Goal: Information Seeking & Learning: Learn about a topic

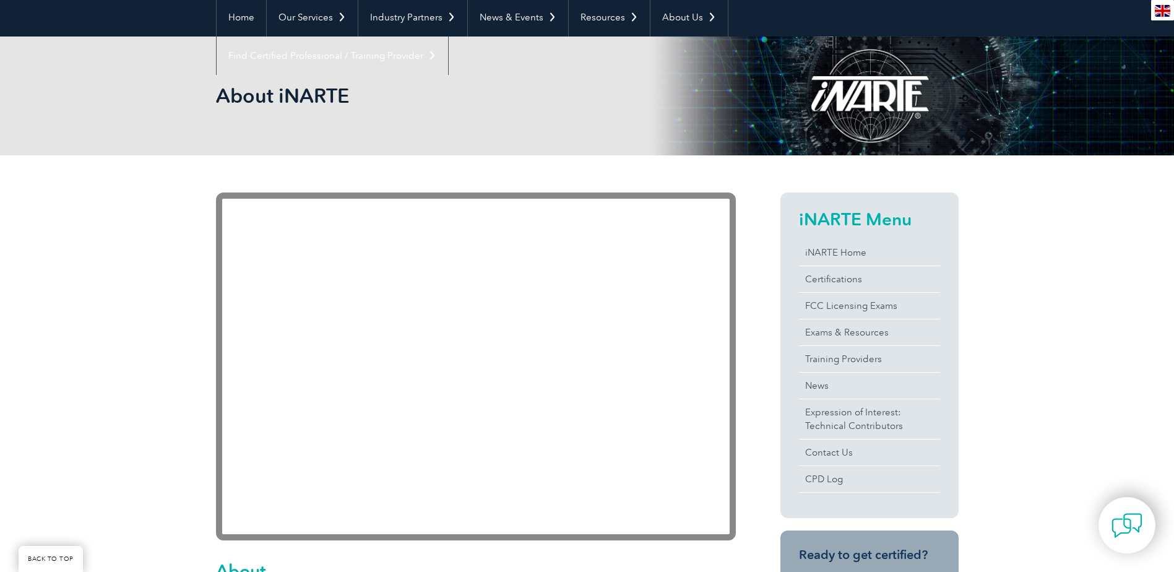
scroll to position [124, 0]
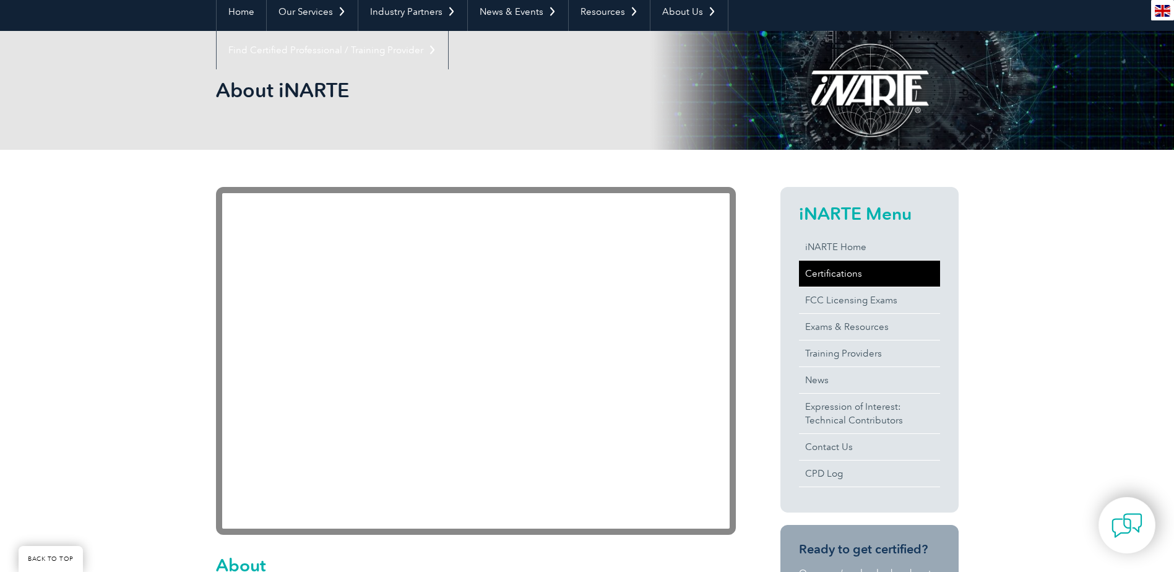
click at [808, 272] on link "Certifications" at bounding box center [869, 274] width 141 height 26
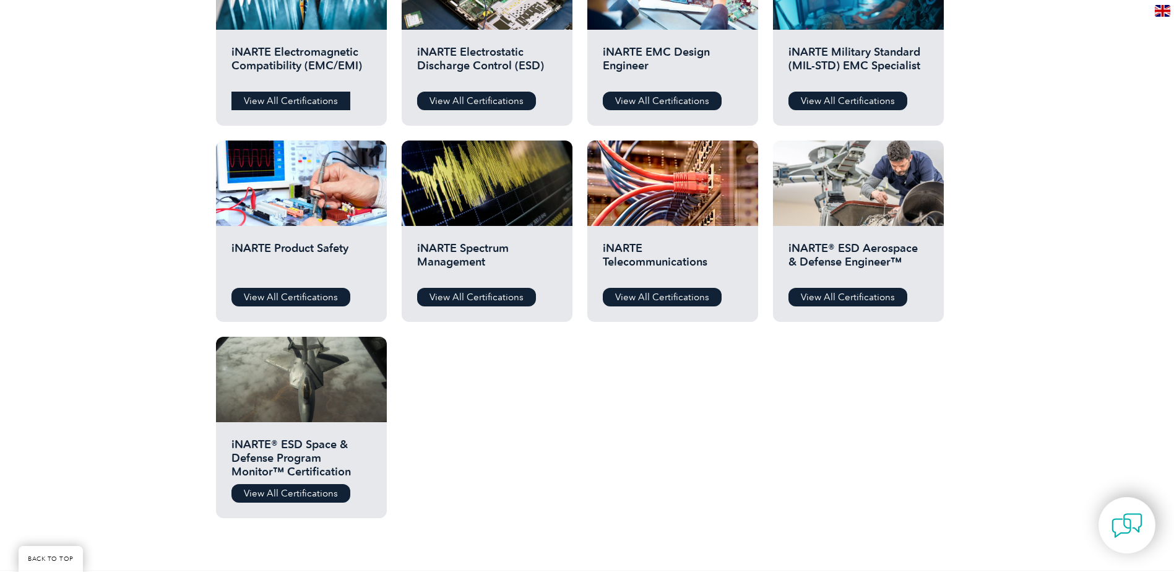
scroll to position [557, 0]
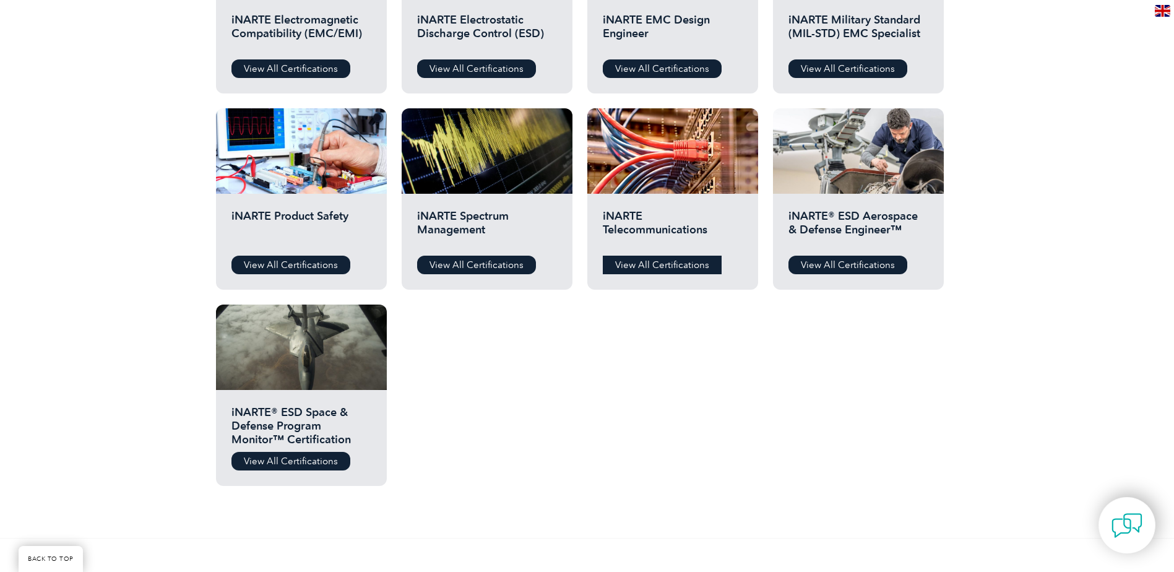
click at [620, 271] on link "View All Certifications" at bounding box center [662, 265] width 119 height 19
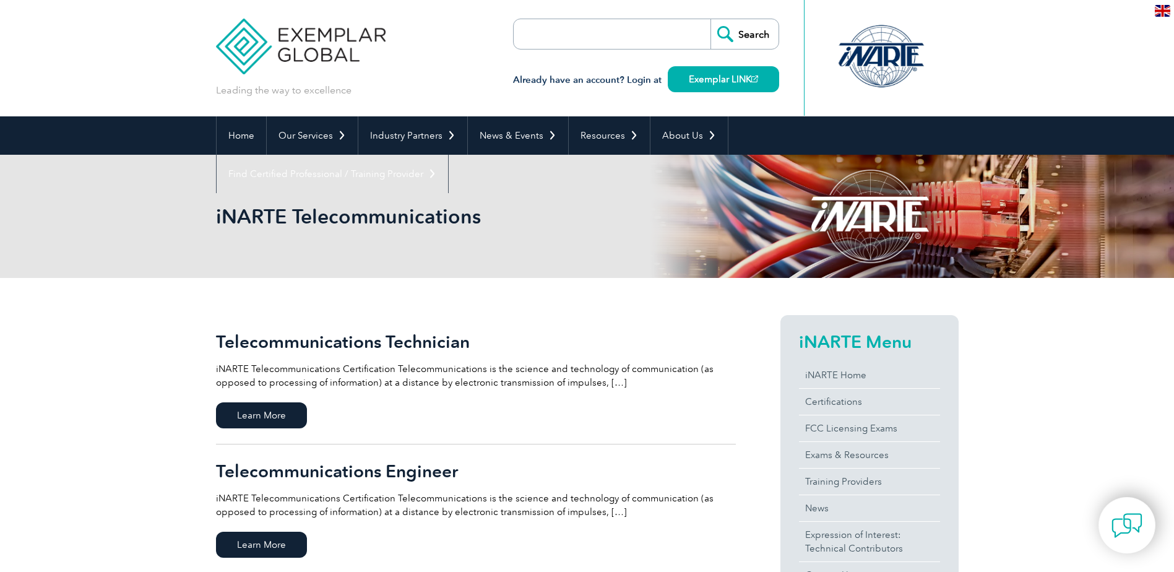
scroll to position [186, 0]
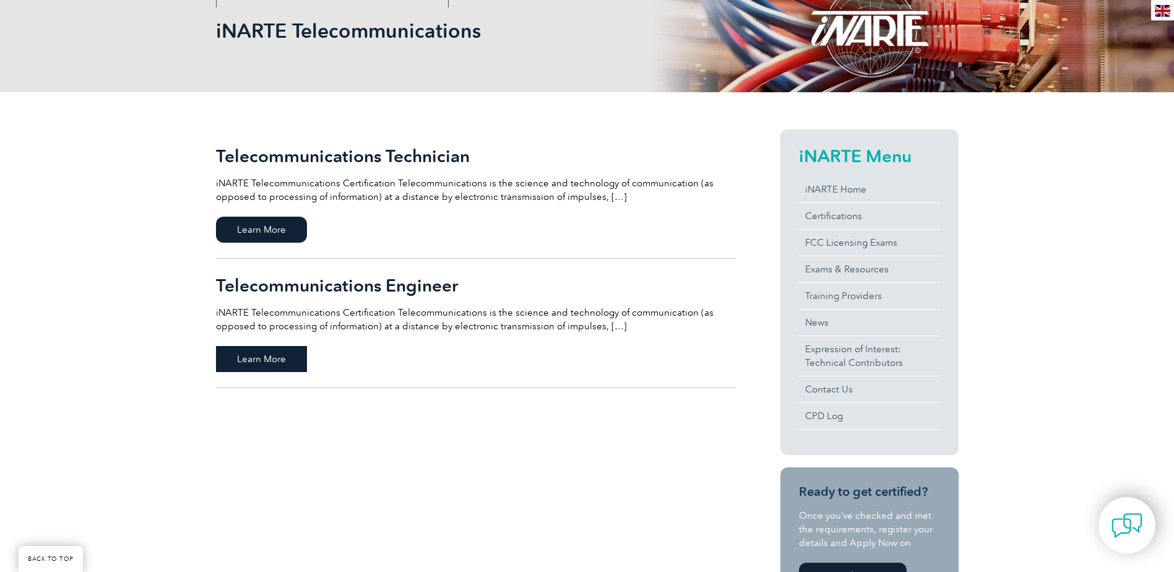
click at [295, 363] on span "Learn More" at bounding box center [261, 359] width 91 height 26
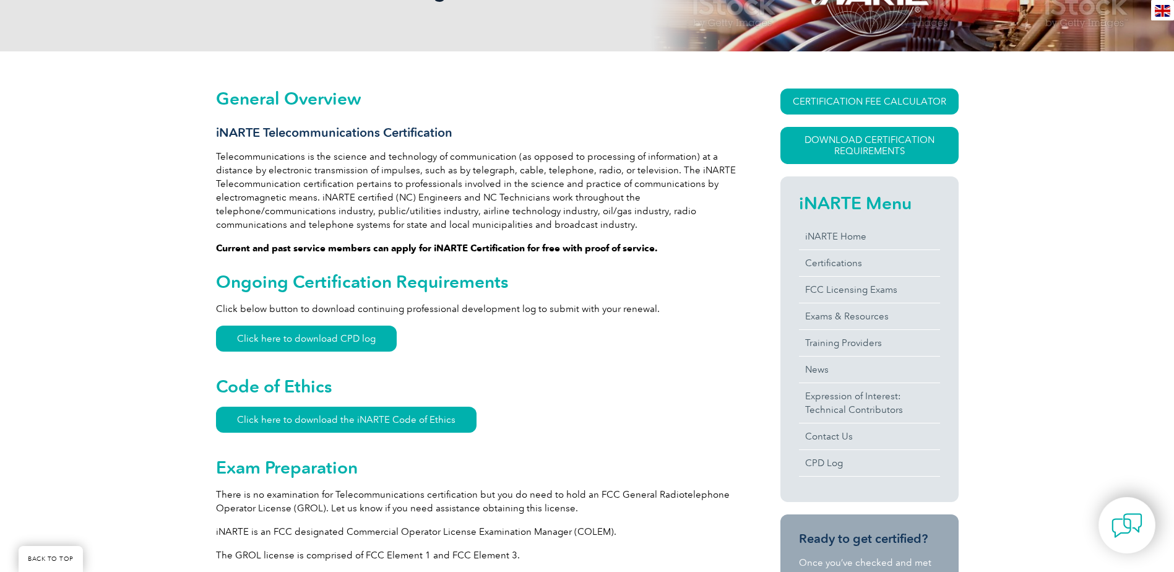
scroll to position [248, 0]
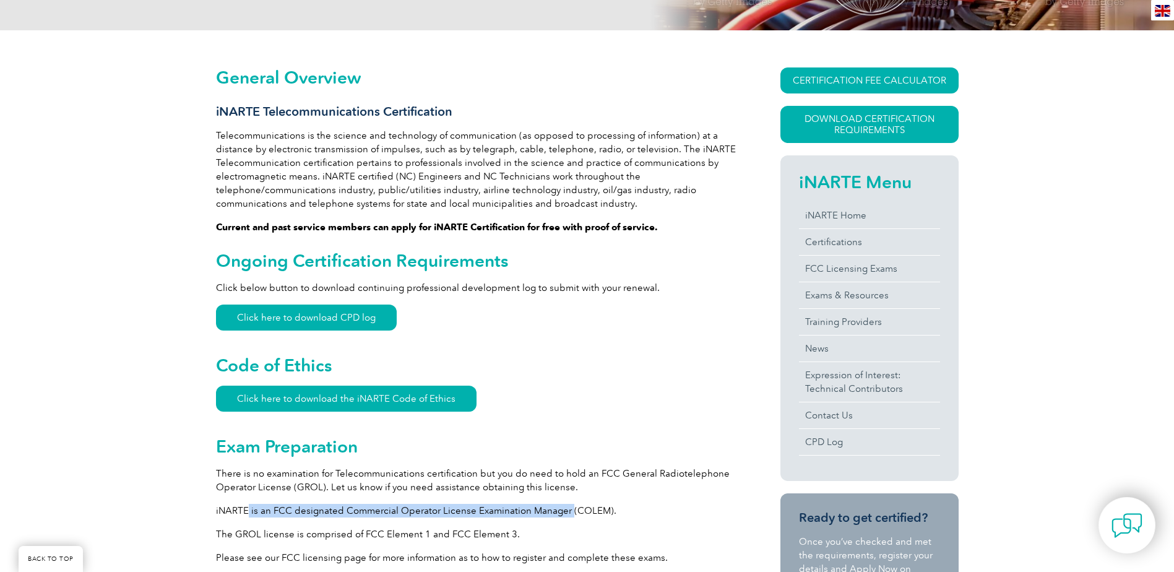
drag, startPoint x: 248, startPoint y: 510, endPoint x: 566, endPoint y: 509, distance: 318.2
click at [566, 509] on p "iNARTE is an FCC designated Commercial Operator License Examination Manager (CO…" at bounding box center [476, 511] width 520 height 14
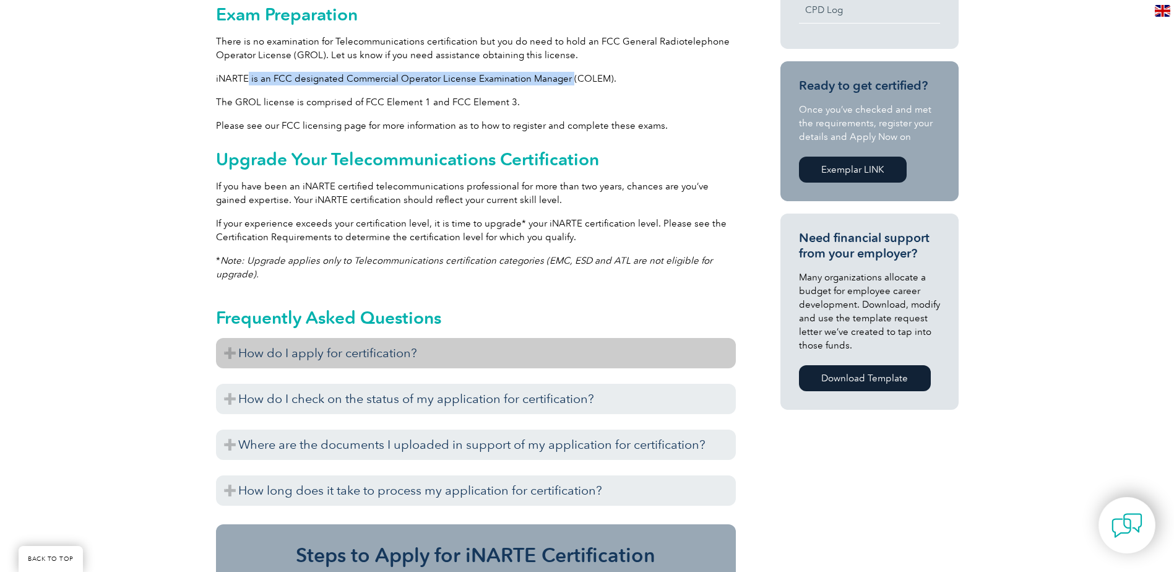
scroll to position [681, 0]
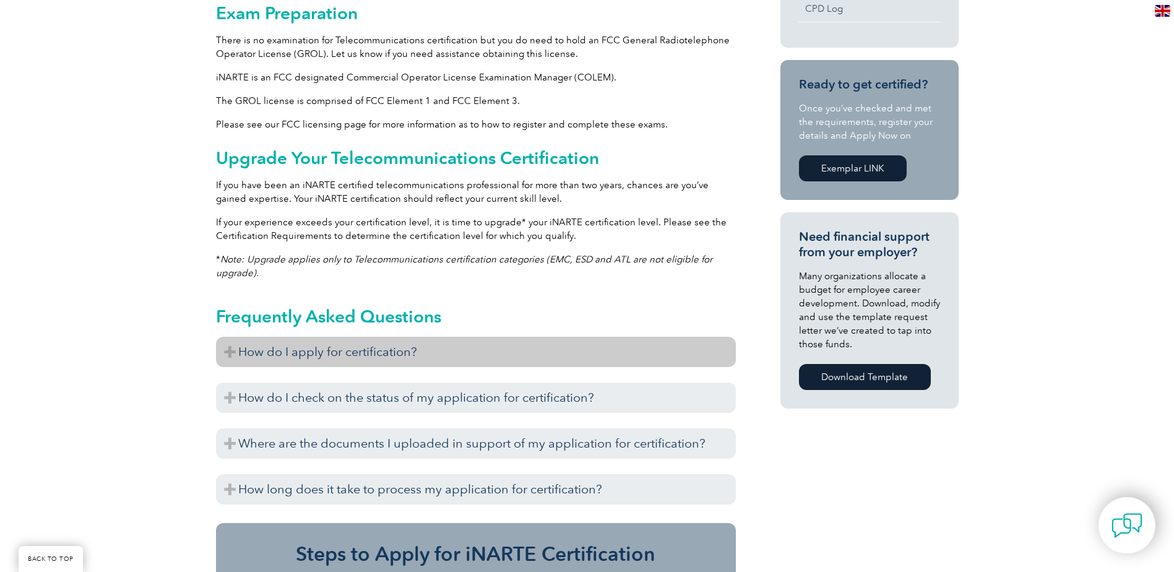
click at [389, 339] on h3 "How do I apply for certification?" at bounding box center [476, 352] width 520 height 30
